Goal: Share content: Share content

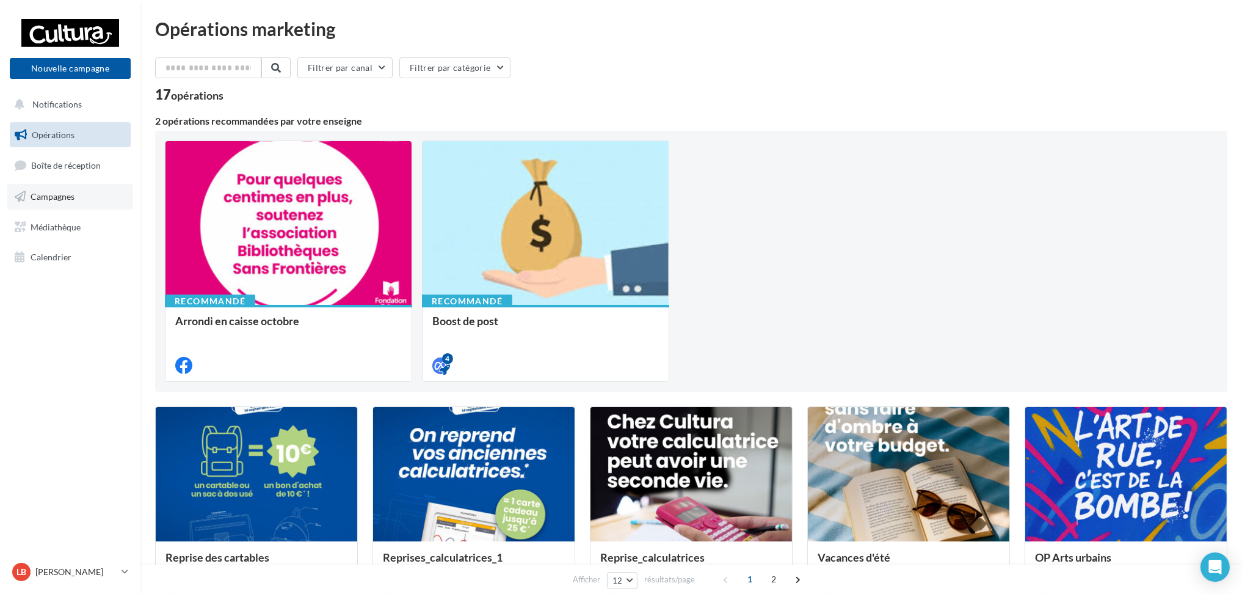
click at [70, 191] on span "Campagnes" at bounding box center [53, 196] width 44 height 10
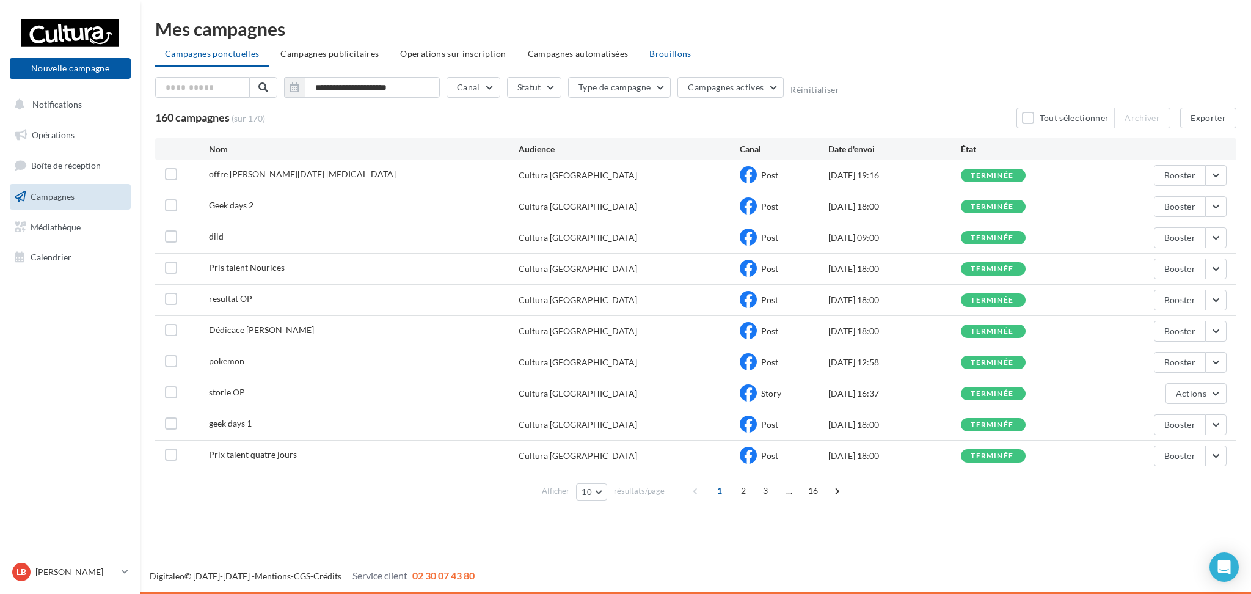
click at [667, 47] on li "Brouillons" at bounding box center [670, 54] width 62 height 22
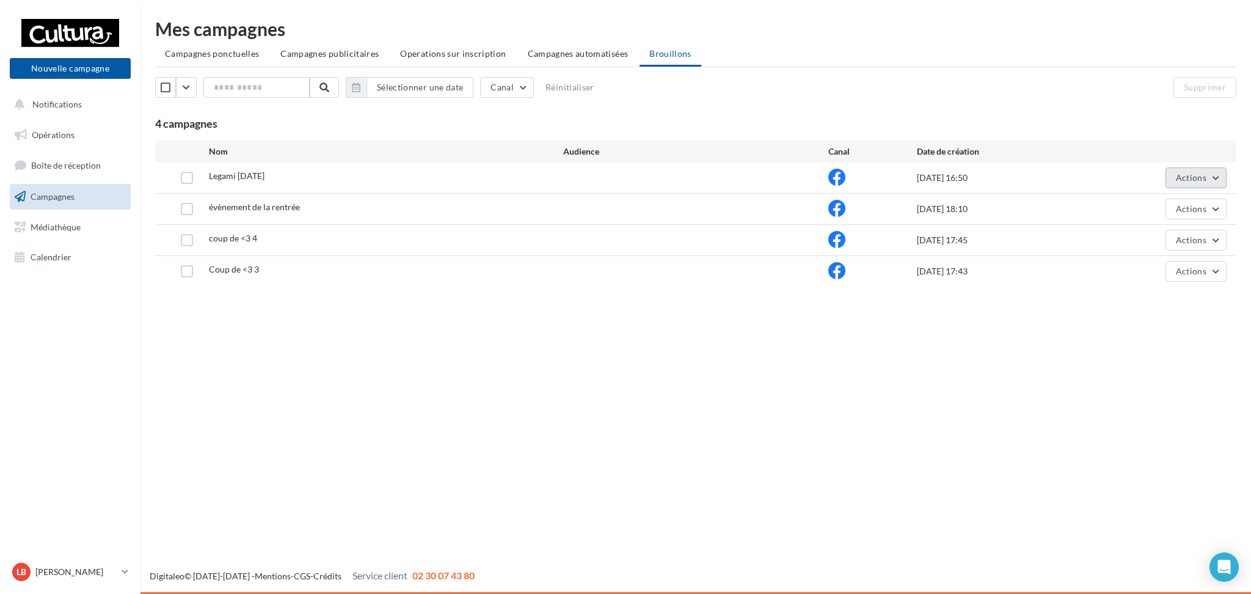
click at [1223, 175] on button "Actions" at bounding box center [1195, 177] width 61 height 21
click at [1163, 211] on button "Editer" at bounding box center [1165, 207] width 122 height 32
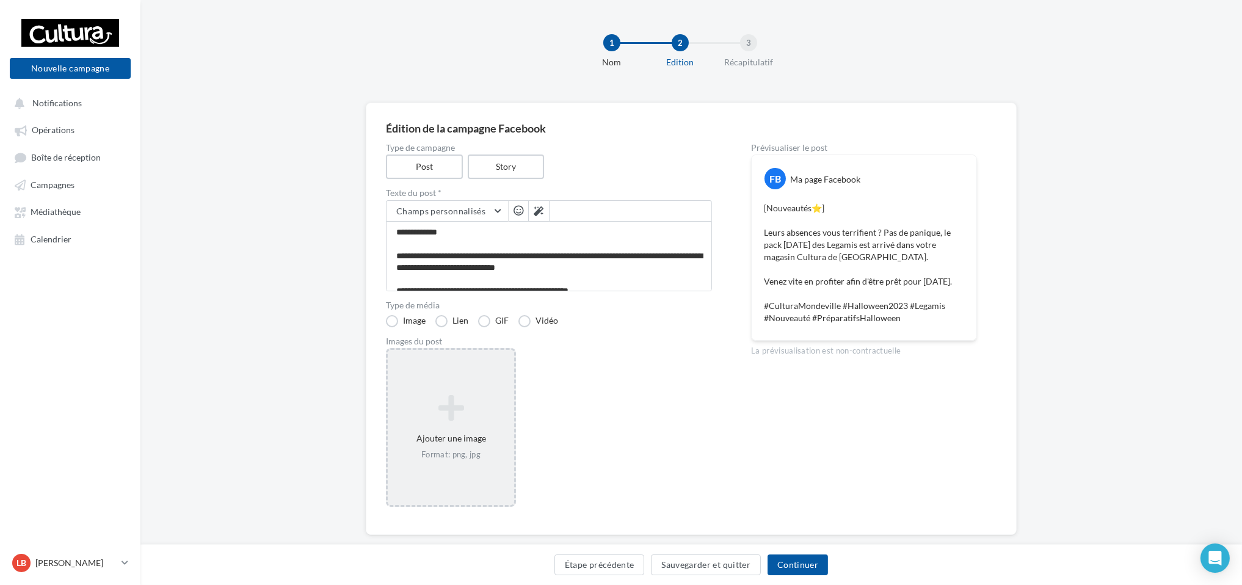
click at [458, 387] on div "Ajouter une image Format: png, jpg" at bounding box center [451, 427] width 130 height 159
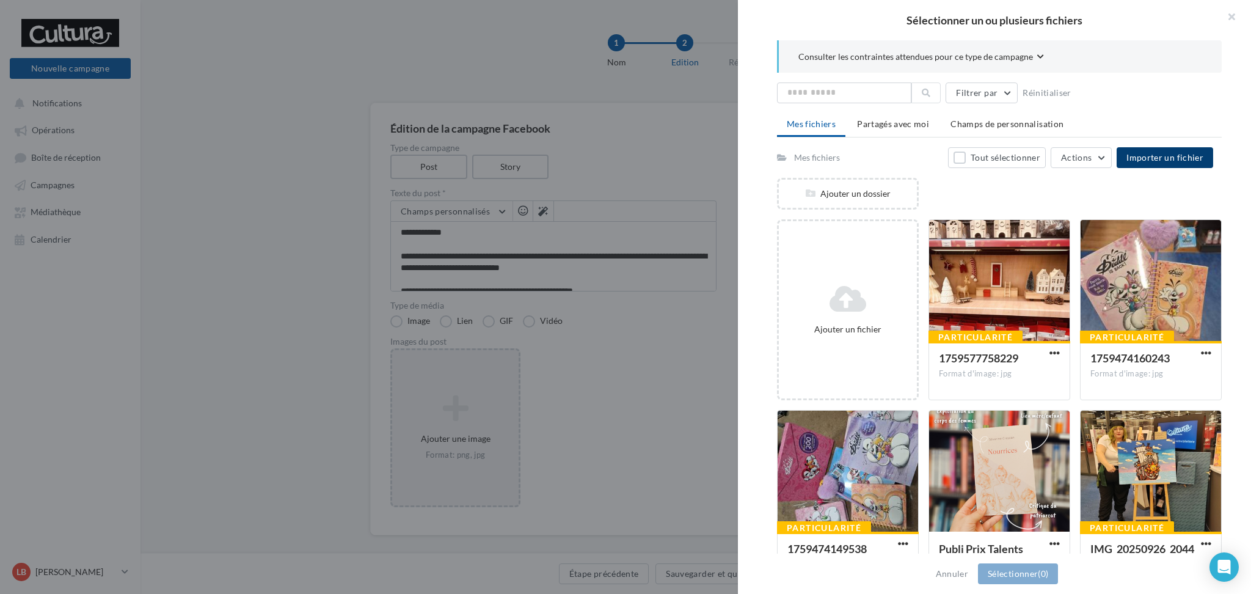
click at [1166, 161] on span "Importer un fichier" at bounding box center [1164, 157] width 77 height 10
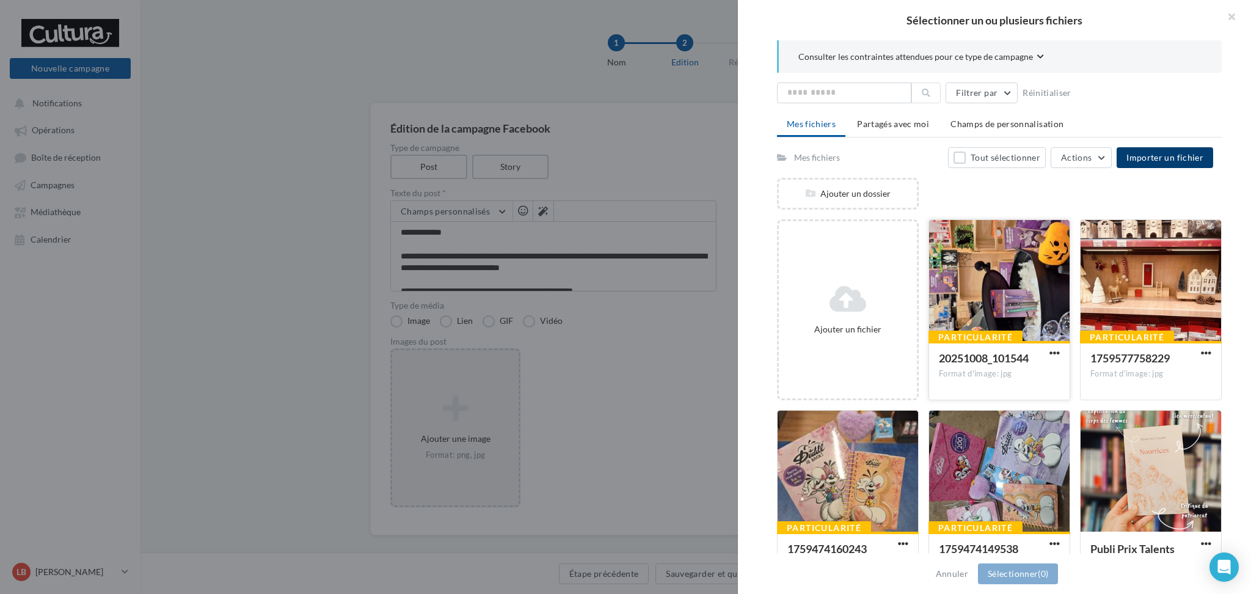
click at [996, 252] on div at bounding box center [999, 281] width 140 height 122
click at [996, 252] on div at bounding box center [998, 281] width 139 height 122
click at [1000, 272] on div at bounding box center [999, 281] width 140 height 122
click at [998, 573] on button "Sélectionner (1)" at bounding box center [1018, 573] width 80 height 21
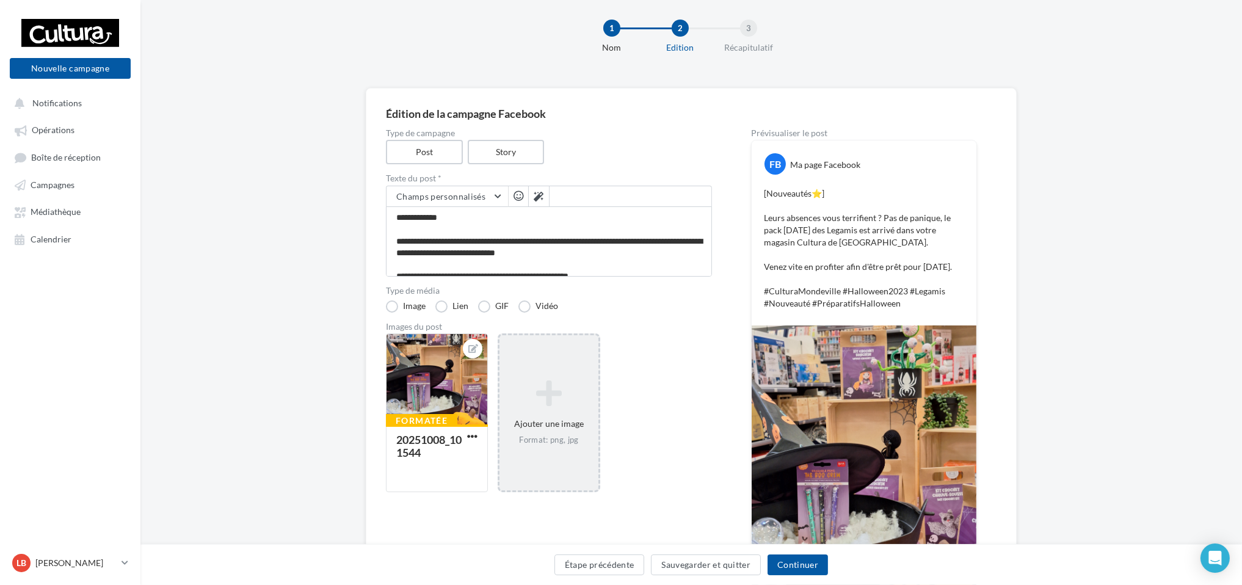
scroll to position [13, 0]
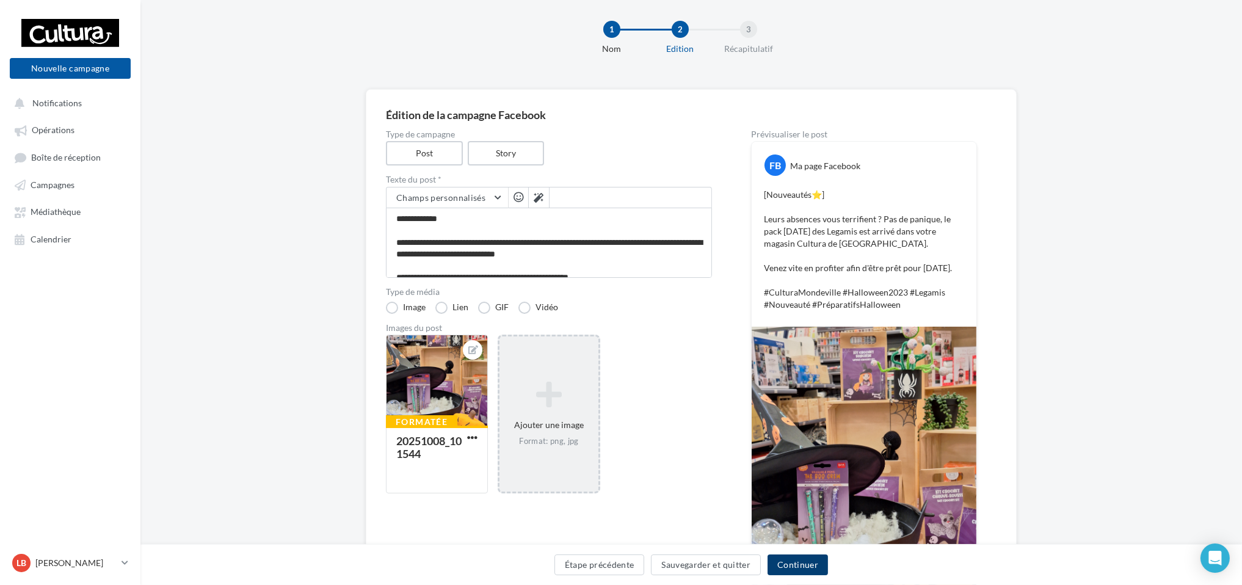
click at [794, 561] on button "Continuer" at bounding box center [798, 564] width 60 height 21
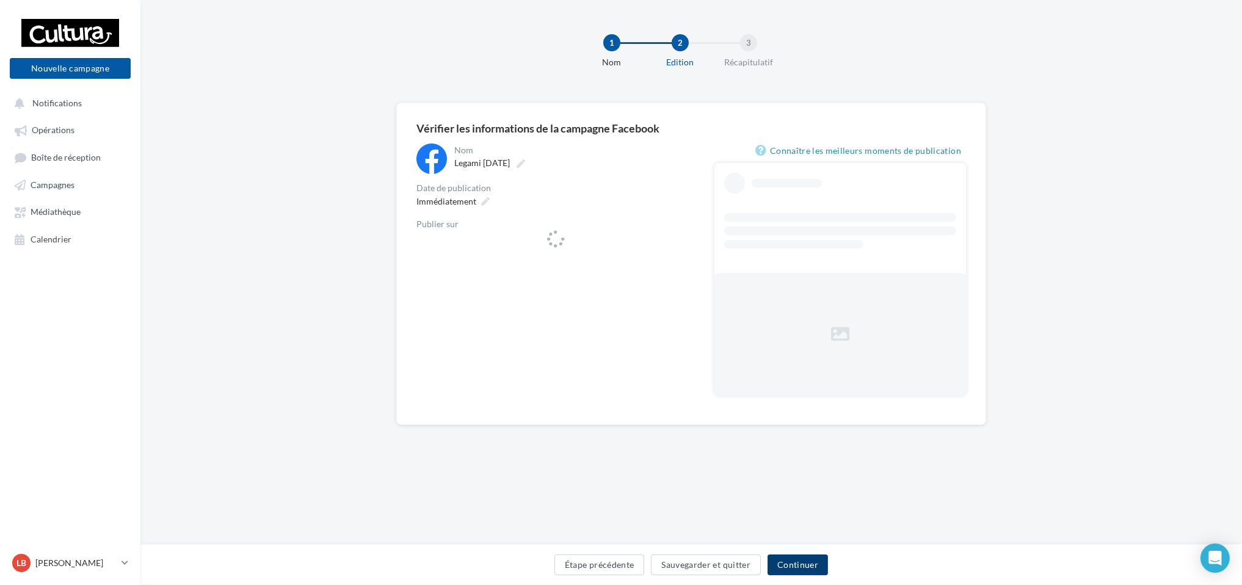
scroll to position [1, 0]
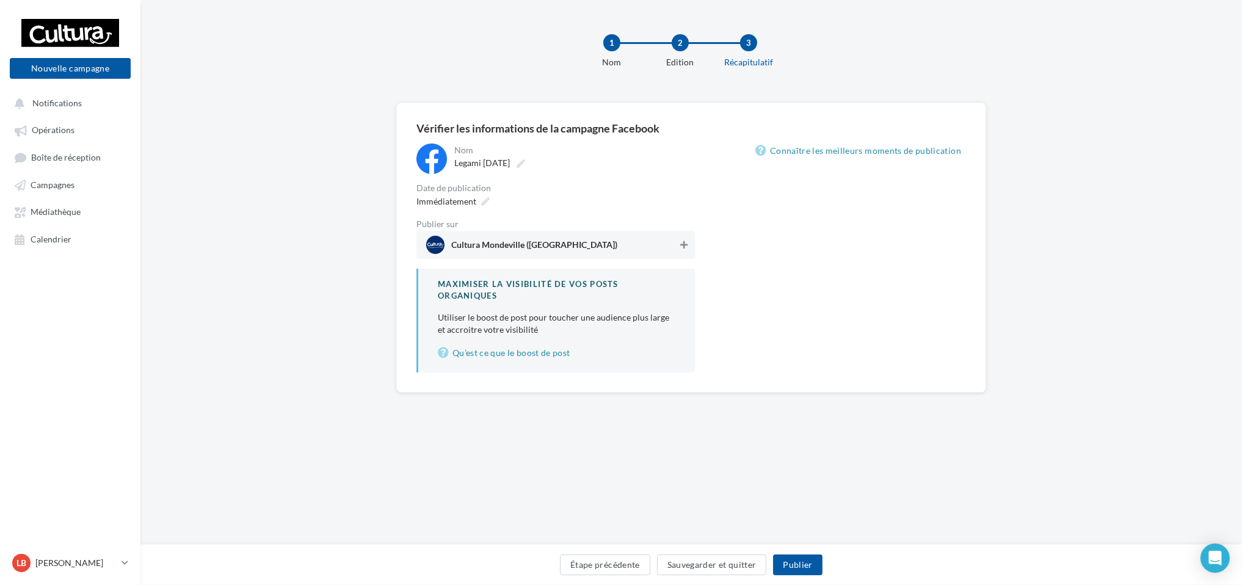
click at [680, 241] on icon at bounding box center [683, 245] width 7 height 9
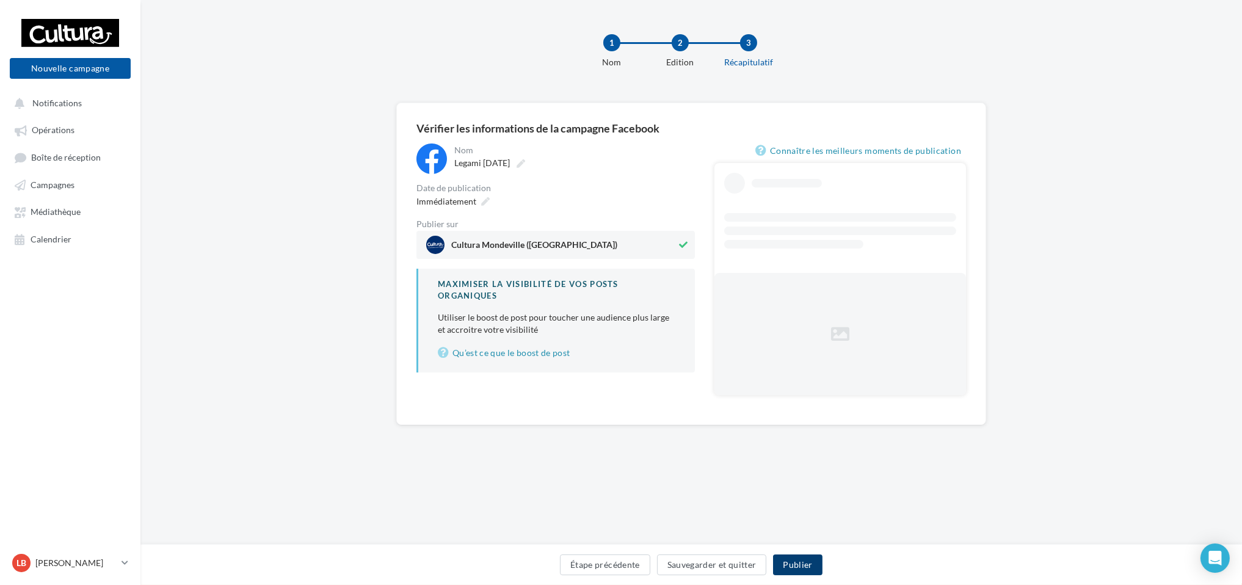
click at [801, 556] on button "Publier" at bounding box center [797, 564] width 49 height 21
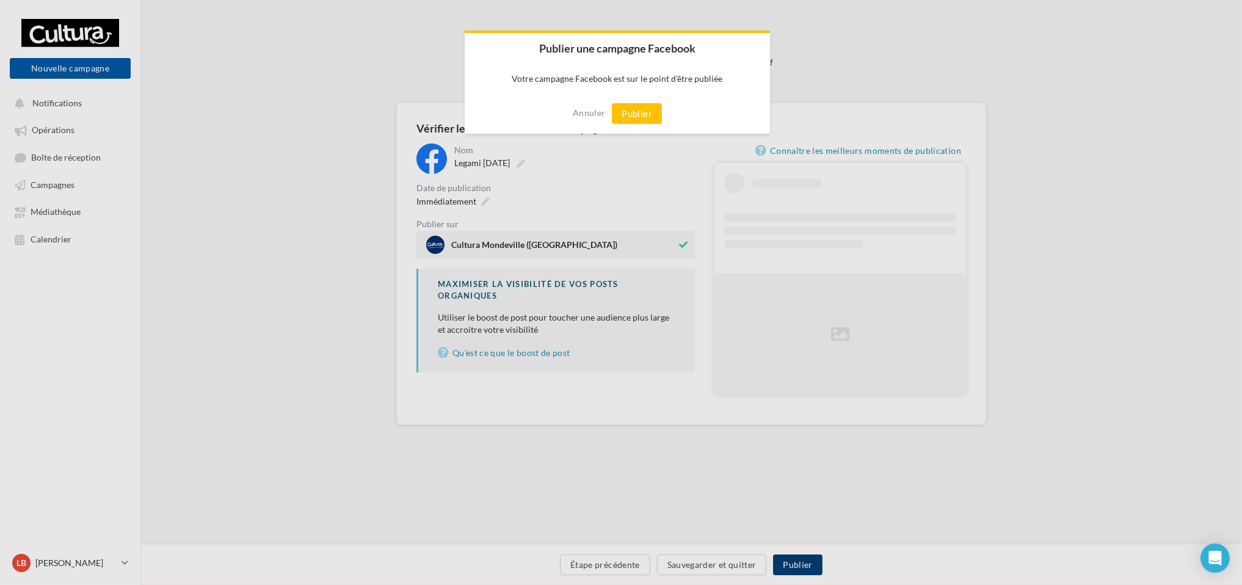
scroll to position [0, 0]
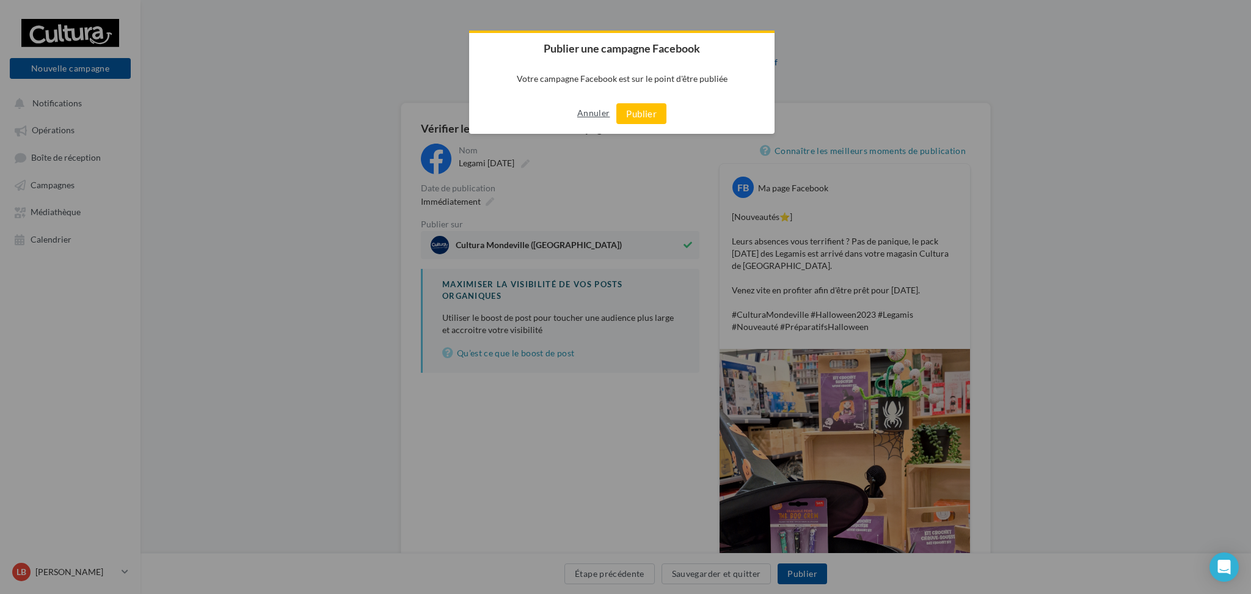
click at [591, 118] on button "Annuler" at bounding box center [593, 113] width 32 height 20
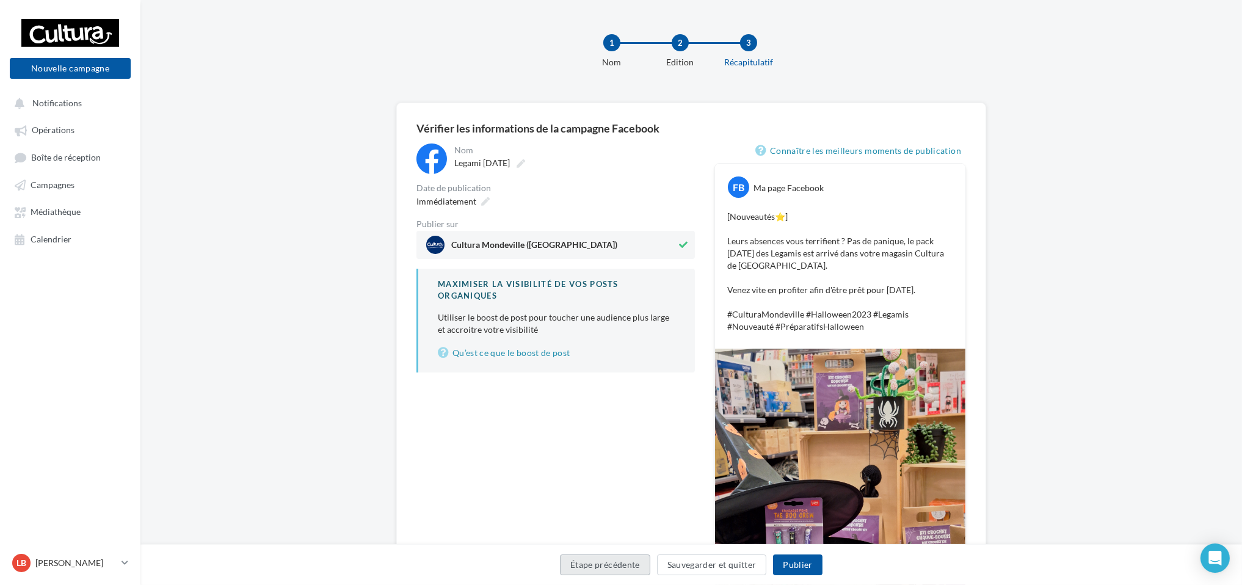
click at [621, 562] on button "Étape précédente" at bounding box center [605, 564] width 90 height 21
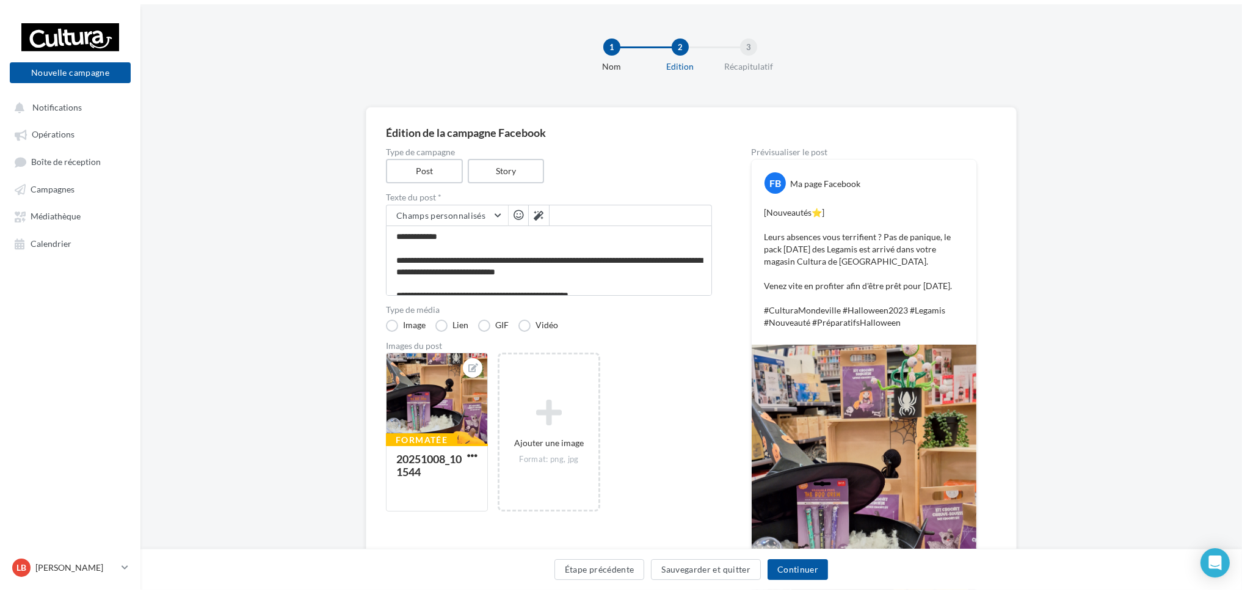
scroll to position [46, 0]
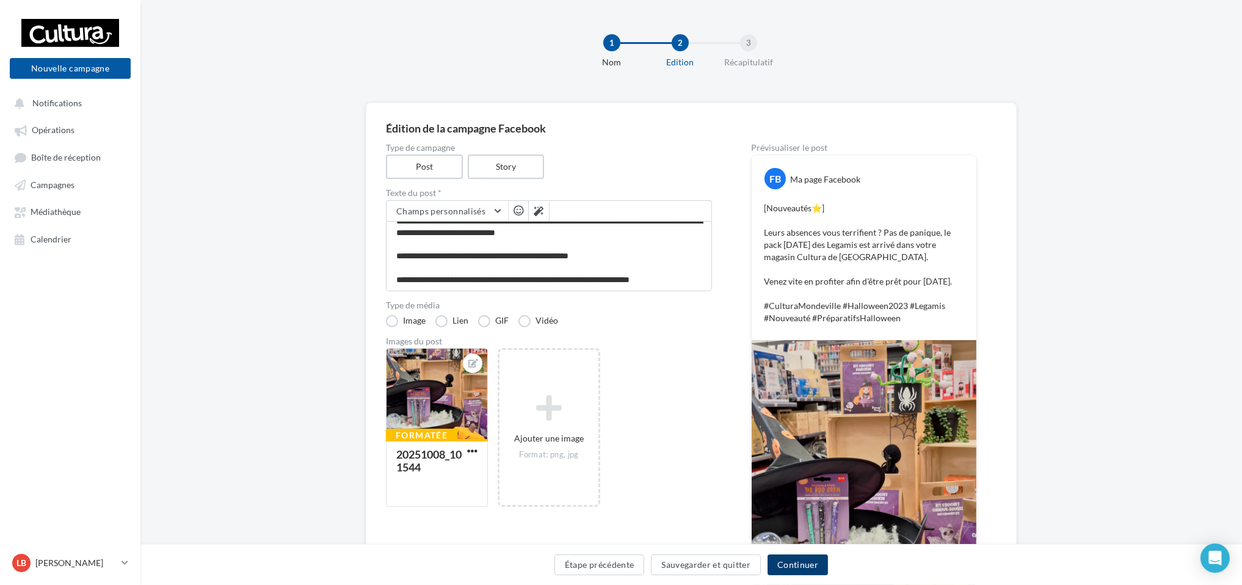
click at [804, 572] on button "Continuer" at bounding box center [798, 564] width 60 height 21
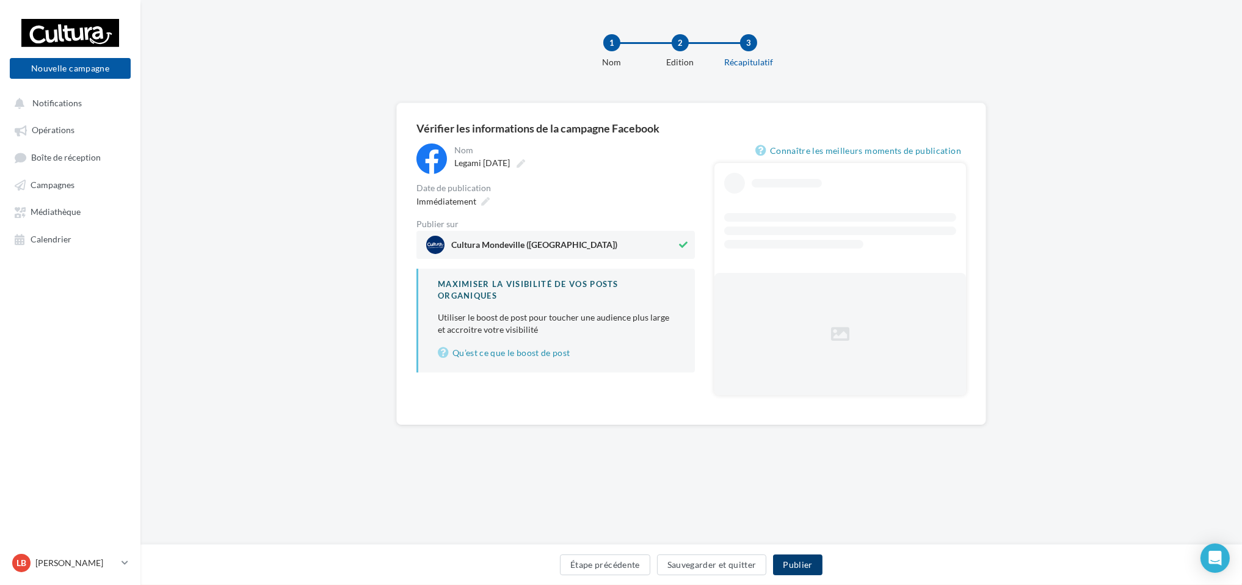
click at [806, 569] on button "Publier" at bounding box center [797, 564] width 49 height 21
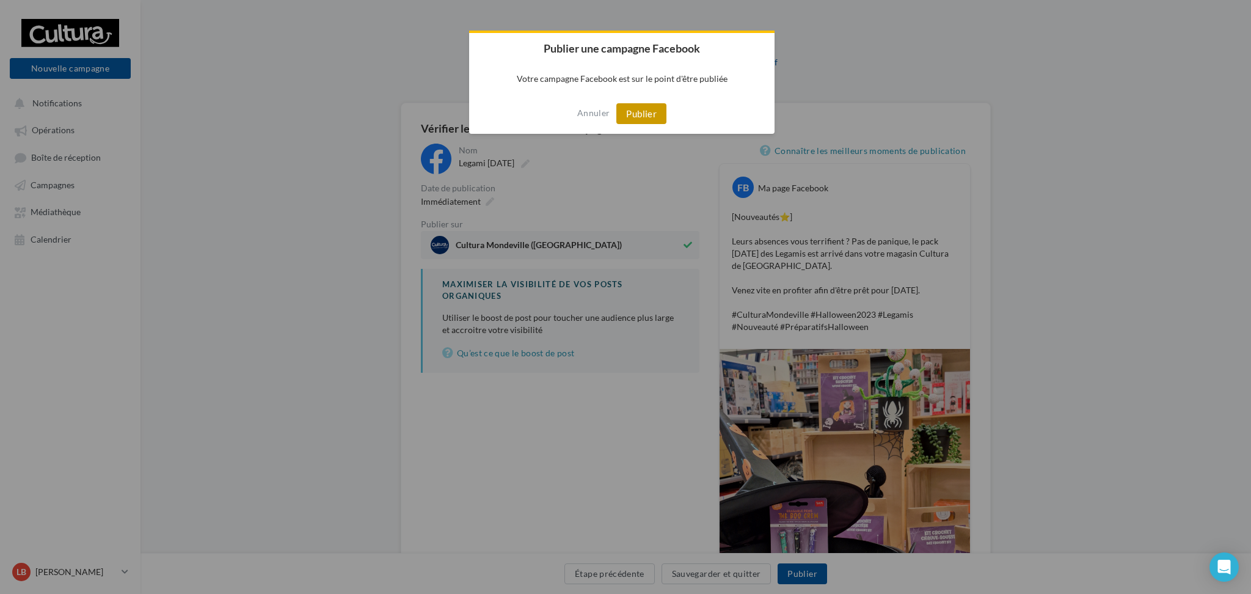
click at [646, 112] on button "Publier" at bounding box center [641, 113] width 50 height 21
